Goal: Task Accomplishment & Management: Use online tool/utility

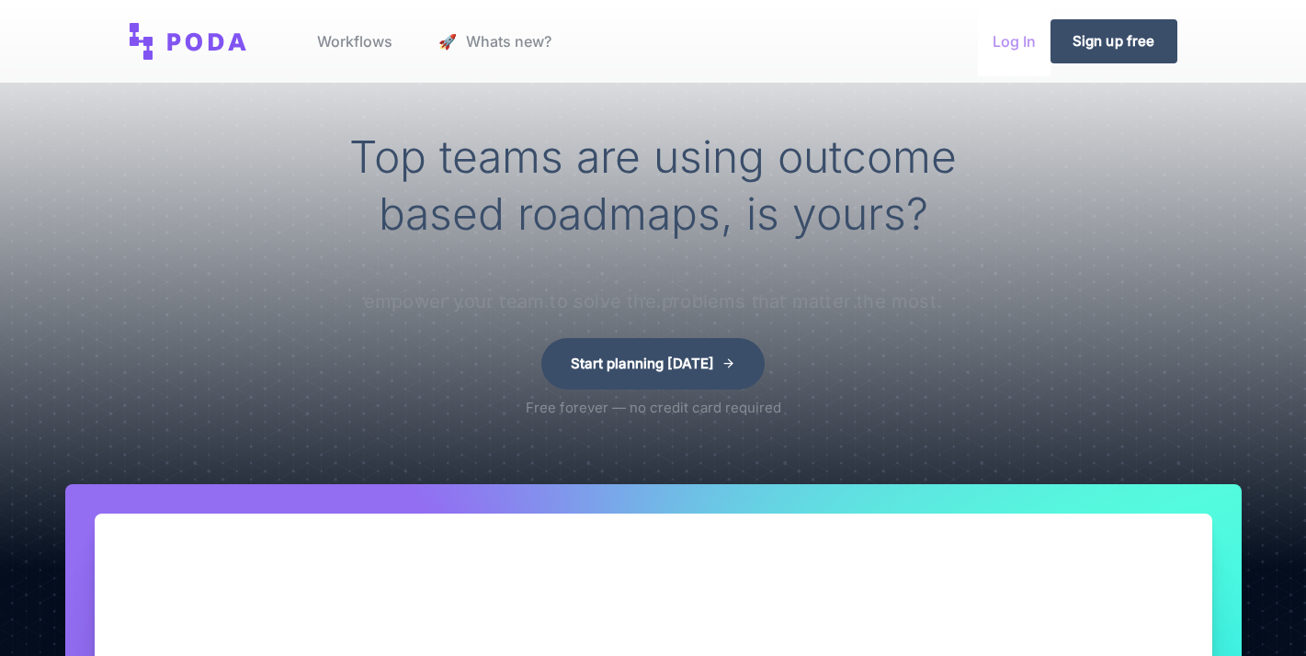
click at [1017, 38] on link "Log In" at bounding box center [1014, 41] width 73 height 70
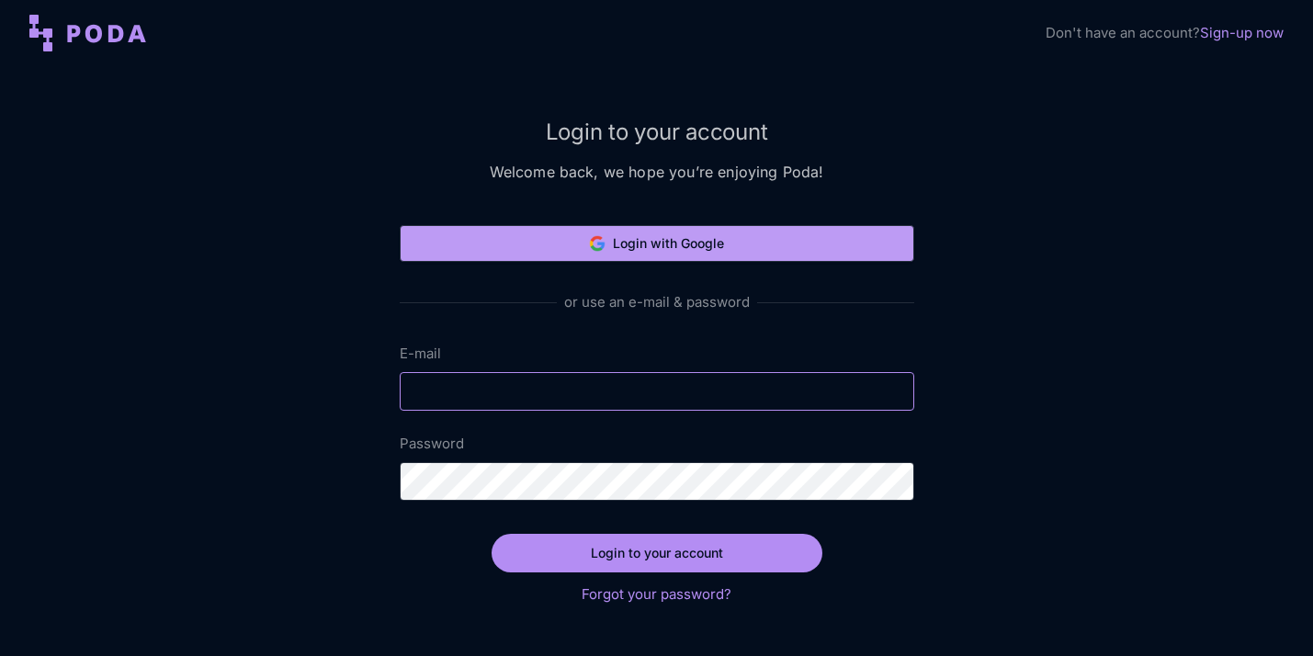
type input "[EMAIL_ADDRESS][DOMAIN_NAME]"
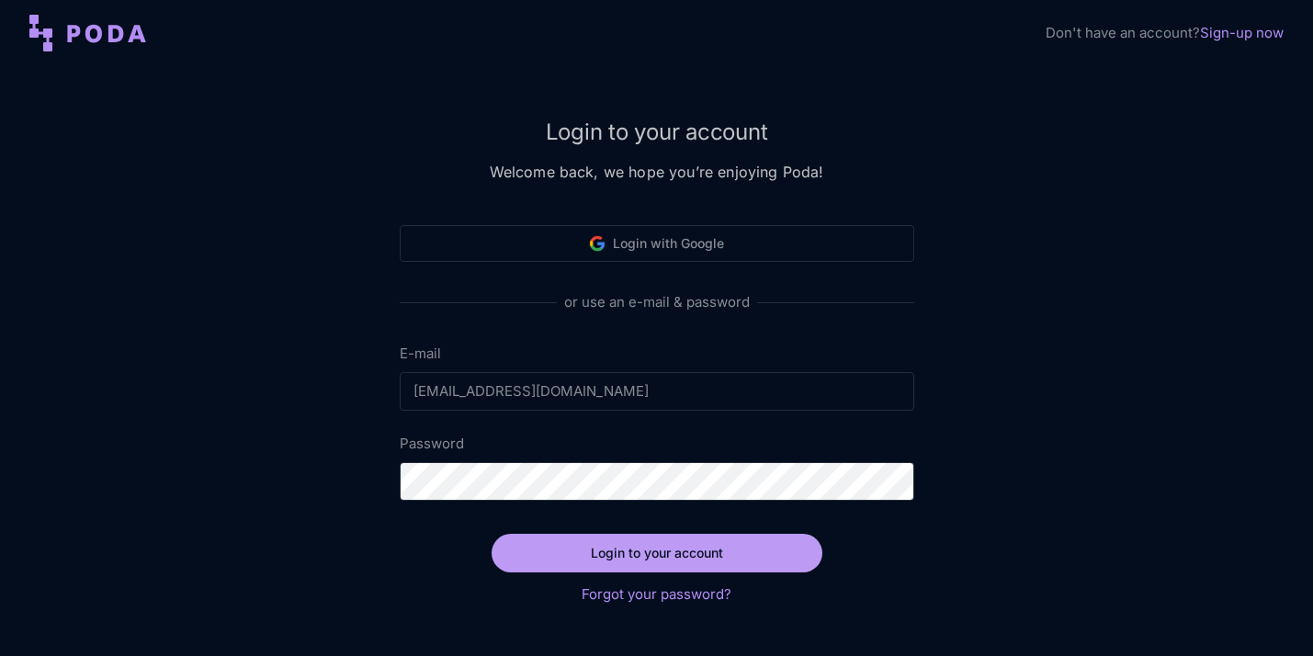
click at [723, 551] on button "Login to your account" at bounding box center [657, 553] width 331 height 39
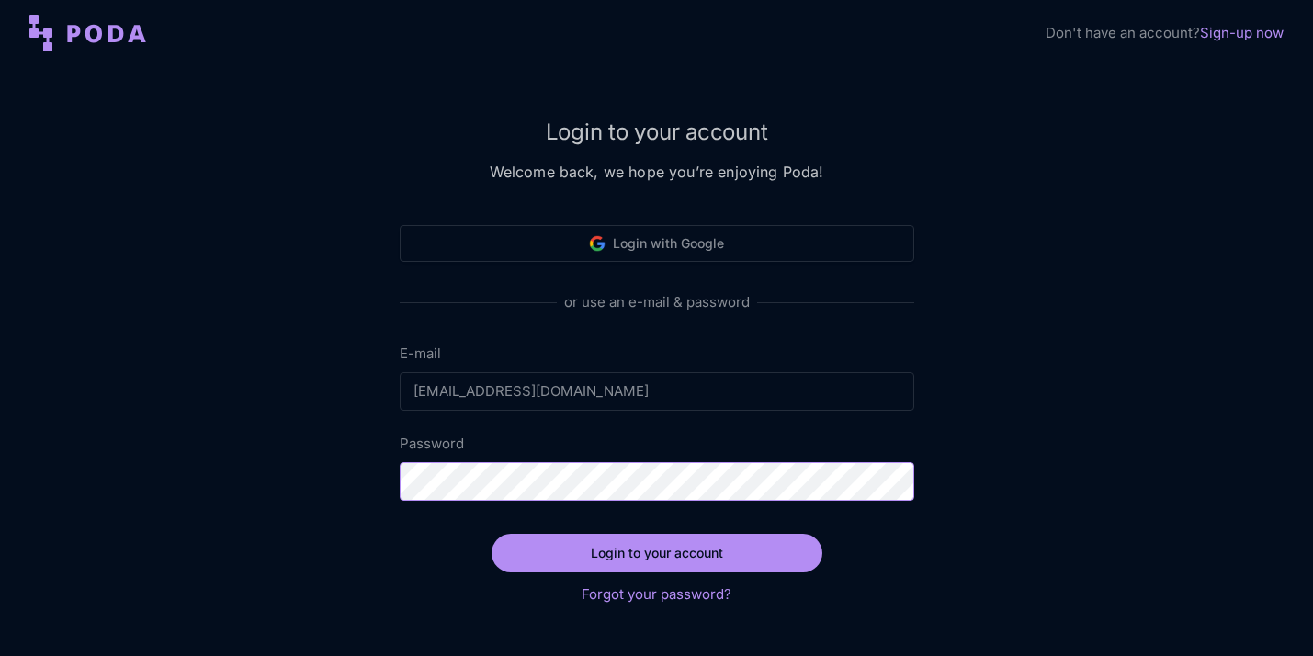
click at [492, 534] on button "Login to your account" at bounding box center [657, 553] width 331 height 39
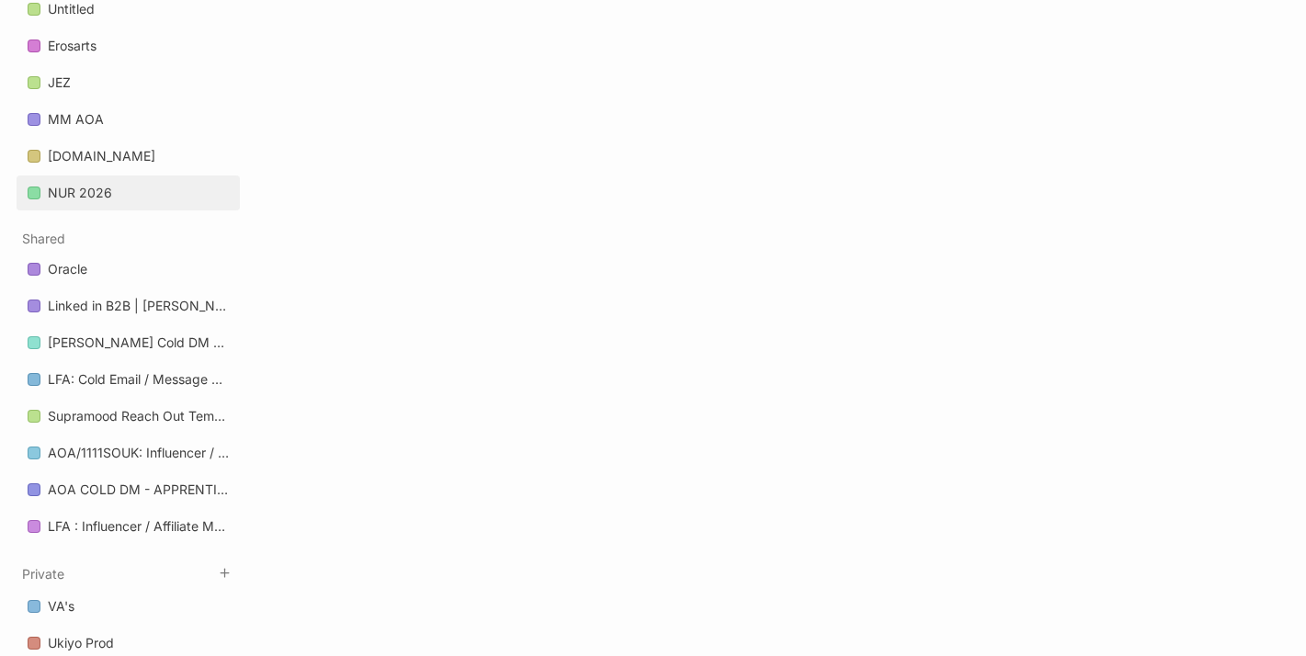
scroll to position [806, 0]
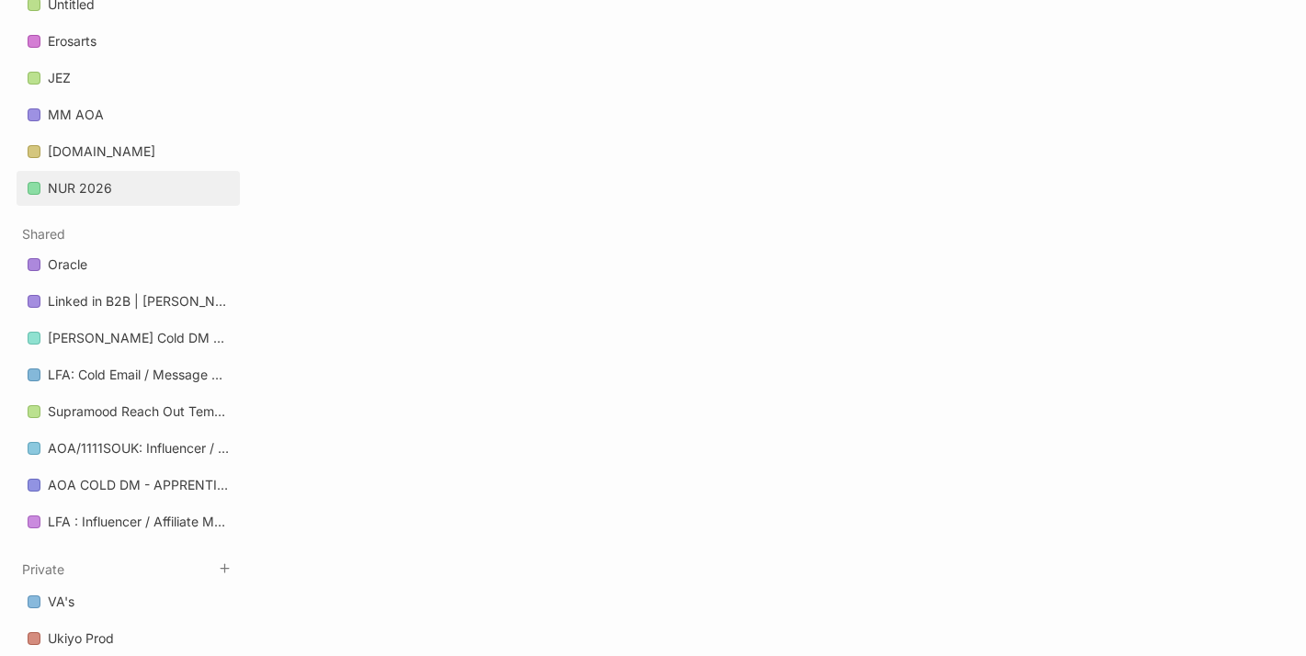
click at [124, 191] on link "NUR 2026" at bounding box center [128, 188] width 223 height 35
